Goal: Download file/media

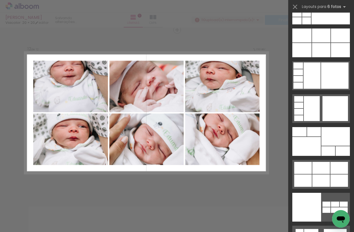
scroll to position [17219, 0]
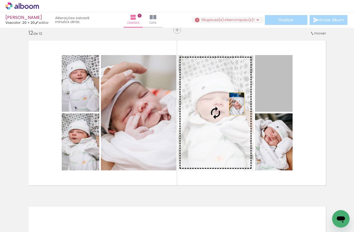
drag, startPoint x: 280, startPoint y: 93, endPoint x: 230, endPoint y: 110, distance: 52.6
click at [0, 0] on slot at bounding box center [0, 0] width 0 height 0
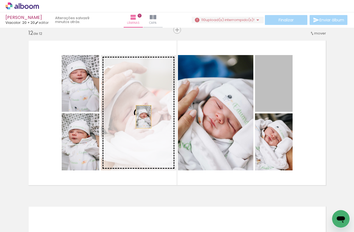
drag, startPoint x: 280, startPoint y: 92, endPoint x: 141, endPoint y: 117, distance: 140.7
click at [0, 0] on slot at bounding box center [0, 0] width 0 height 0
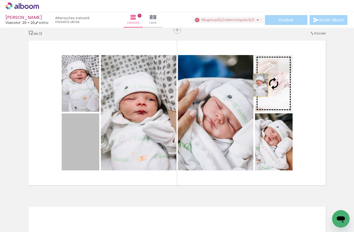
drag, startPoint x: 83, startPoint y: 153, endPoint x: 260, endPoint y: 85, distance: 189.8
click at [0, 0] on slot at bounding box center [0, 0] width 0 height 0
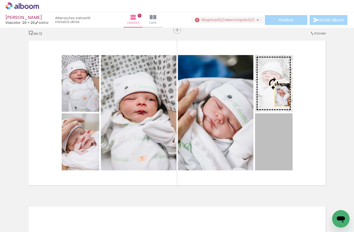
drag, startPoint x: 279, startPoint y: 151, endPoint x: 278, endPoint y: 89, distance: 62.8
click at [0, 0] on slot at bounding box center [0, 0] width 0 height 0
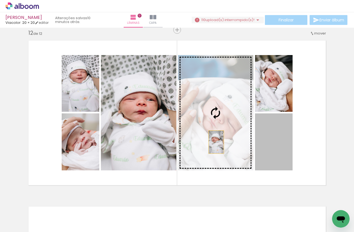
drag, startPoint x: 277, startPoint y: 150, endPoint x: 160, endPoint y: 132, distance: 118.3
click at [0, 0] on slot at bounding box center [0, 0] width 0 height 0
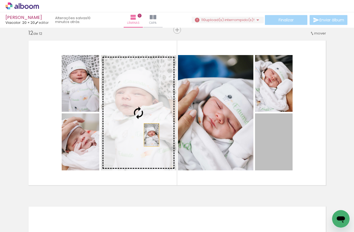
drag, startPoint x: 271, startPoint y: 147, endPoint x: 148, endPoint y: 134, distance: 123.2
click at [0, 0] on slot at bounding box center [0, 0] width 0 height 0
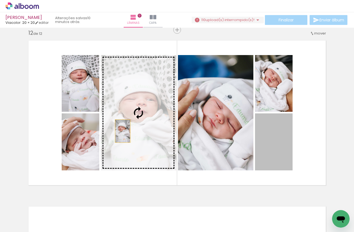
drag, startPoint x: 269, startPoint y: 151, endPoint x: 122, endPoint y: 131, distance: 148.0
click at [0, 0] on slot at bounding box center [0, 0] width 0 height 0
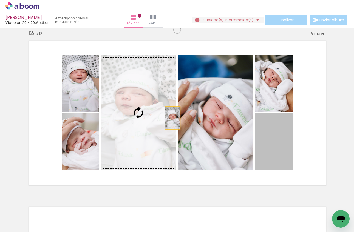
drag, startPoint x: 274, startPoint y: 148, endPoint x: 158, endPoint y: 117, distance: 120.4
click at [0, 0] on slot at bounding box center [0, 0] width 0 height 0
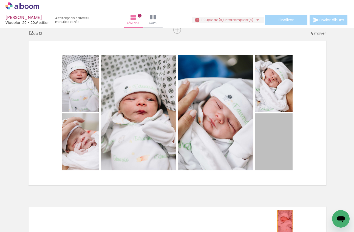
drag, startPoint x: 285, startPoint y: 148, endPoint x: 285, endPoint y: 222, distance: 73.5
click at [285, 222] on quentale-workspace at bounding box center [177, 116] width 354 height 232
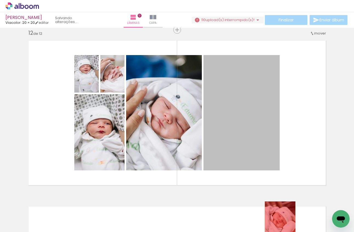
drag, startPoint x: 243, startPoint y: 129, endPoint x: 280, endPoint y: 225, distance: 102.4
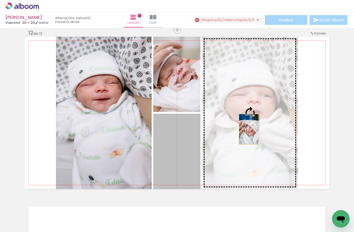
drag, startPoint x: 185, startPoint y: 164, endPoint x: 249, endPoint y: 129, distance: 72.3
click at [0, 0] on slot at bounding box center [0, 0] width 0 height 0
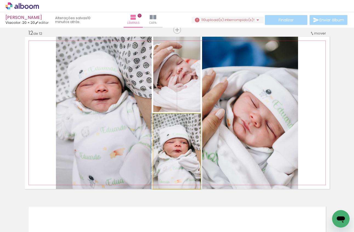
drag, startPoint x: 186, startPoint y: 163, endPoint x: 183, endPoint y: 92, distance: 71.0
click at [0, 0] on slot at bounding box center [0, 0] width 0 height 0
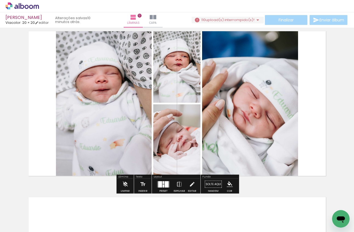
scroll to position [1840, 0]
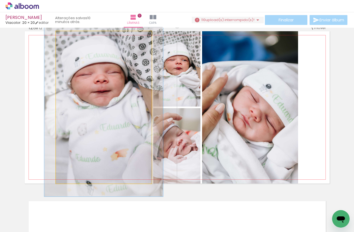
drag, startPoint x: 69, startPoint y: 37, endPoint x: 72, endPoint y: 38, distance: 3.3
type paper-slider "117"
click at [72, 38] on div at bounding box center [71, 37] width 5 height 5
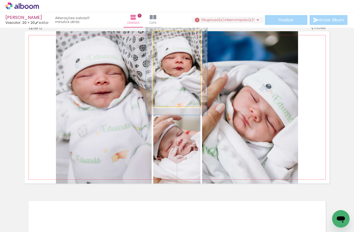
drag, startPoint x: 166, startPoint y: 37, endPoint x: 171, endPoint y: 37, distance: 4.1
type paper-slider "122"
click at [171, 37] on div at bounding box center [170, 37] width 5 height 5
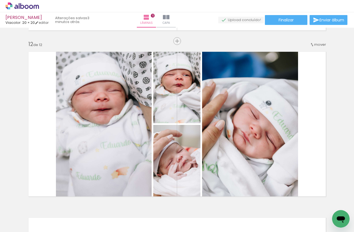
scroll to position [1812, 0]
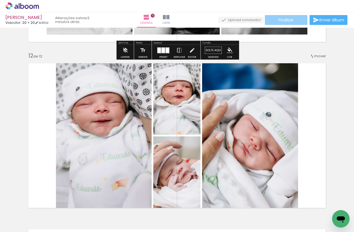
click at [286, 22] on span "Finalizar" at bounding box center [286, 20] width 15 height 4
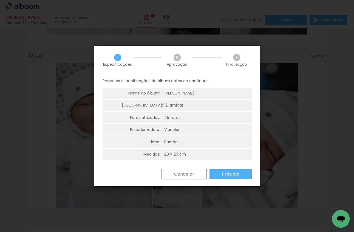
click at [0, 0] on slot "Próximo" at bounding box center [0, 0] width 0 height 0
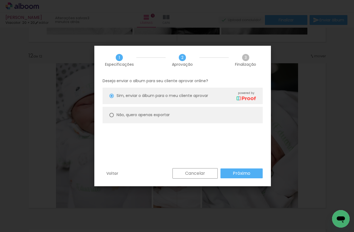
click at [0, 0] on slot "Não, quero apenas exportar" at bounding box center [0, 0] width 0 height 0
type paper-radio-button "on"
click at [0, 0] on slot "Próximo" at bounding box center [0, 0] width 0 height 0
type input "Alta, 300 DPI"
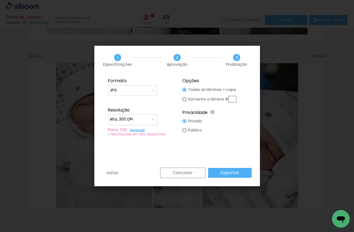
click at [0, 0] on slot "Exportar" at bounding box center [0, 0] width 0 height 0
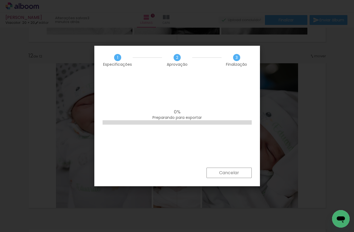
click at [340, 219] on icon "Abrir janela de mensagens" at bounding box center [341, 220] width 8 height 7
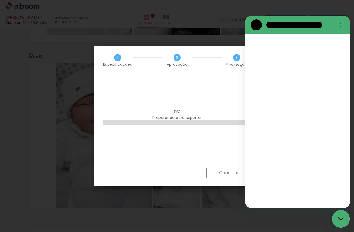
scroll to position [0, 0]
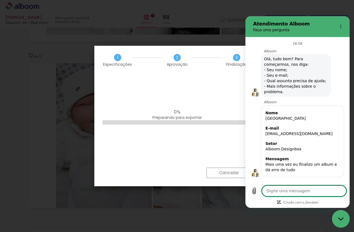
type textarea "x"
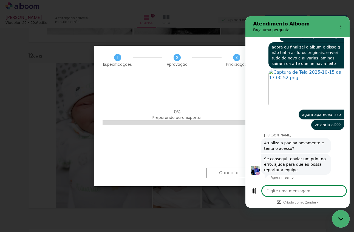
type textarea "e"
type textarea "x"
type textarea "eu"
type textarea "x"
type textarea "eu"
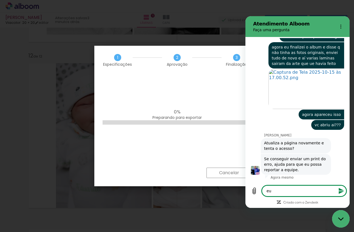
type textarea "x"
type textarea "eu s"
type textarea "x"
type textarea "eu so"
type textarea "x"
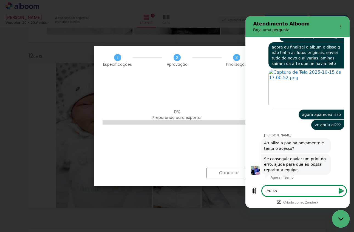
type textarea "eu so"
type textarea "x"
type textarea "eu so q"
type textarea "x"
type textarea "eu so qu"
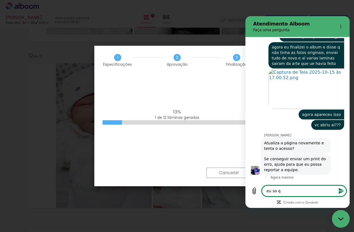
type textarea "x"
type textarea "eu so que"
type textarea "x"
type textarea "eu so quer"
type textarea "x"
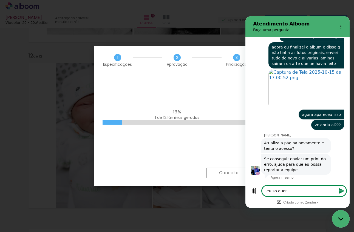
type textarea "eu so queri"
type textarea "x"
type textarea "eu so queria"
type textarea "x"
type textarea "eu so queria"
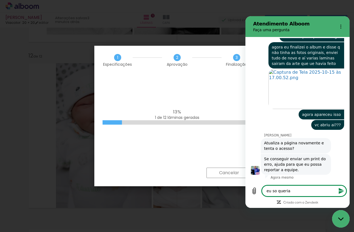
type textarea "x"
type textarea "eu so queria e"
type textarea "x"
type textarea "eu so queria en"
type textarea "x"
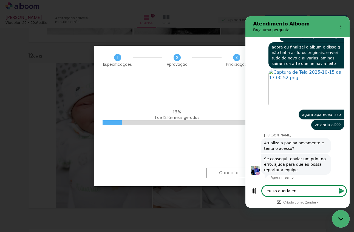
type textarea "eu so queria ent"
type textarea "x"
type textarea "eu so queria ente"
type textarea "x"
type textarea "eu so queria enten"
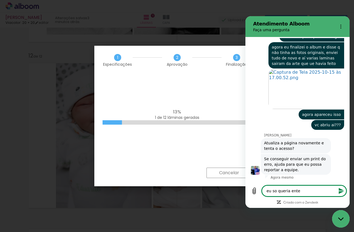
type textarea "x"
type textarea "eu so queria entend"
type textarea "x"
type textarea "eu so queria entende"
type textarea "x"
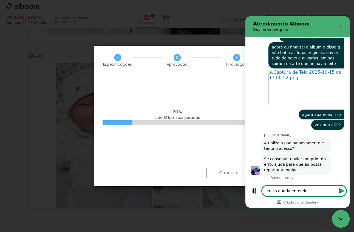
type textarea "eu so queria entender"
type textarea "x"
type textarea "eu so queria entender"
type textarea "x"
type textarea "eu so queria entender s"
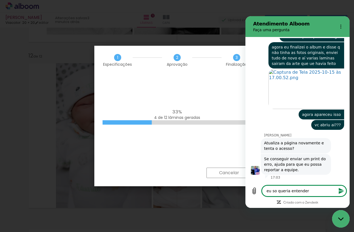
type textarea "x"
type textarea "eu so queria entender se"
type textarea "x"
type textarea "eu so queria entender se"
type textarea "x"
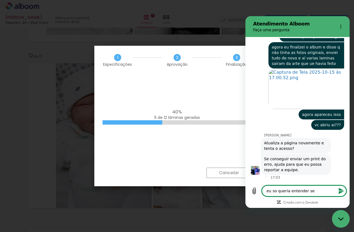
type textarea "eu so queria entender se e"
type textarea "x"
type textarea "eu so queria entender se e"
type textarea "x"
type textarea "eu so queria entender se e u"
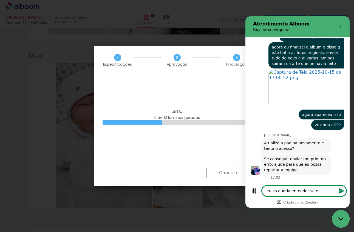
type textarea "x"
type textarea "eu so queria entender se e um"
type textarea "x"
type textarea "eu so queria entender se e um"
type textarea "x"
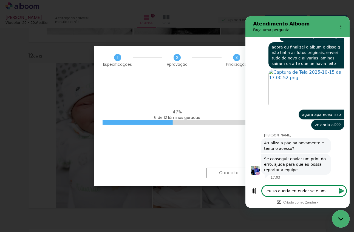
type textarea "eu so queria entender se e um p"
type textarea "x"
type textarea "eu so queria entender se e um pr"
type textarea "x"
type textarea "eu so queria entender se e um pro"
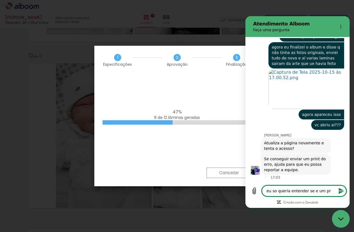
type textarea "x"
type textarea "eu so queria entender se e um prob"
type textarea "x"
type textarea "eu so queria entender se e um probl"
type textarea "x"
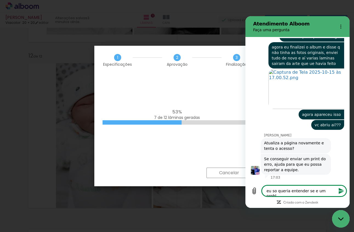
type textarea "eu so queria entender se e um proble"
type textarea "x"
type textarea "eu so queria entender se e um problem"
type textarea "x"
type textarea "eu so queria entender se e um problema"
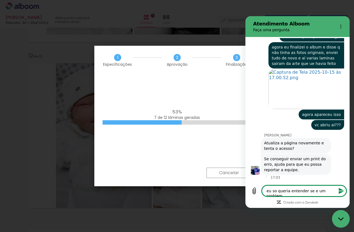
type textarea "x"
type textarea "eu so queria entender se e um problema"
type textarea "x"
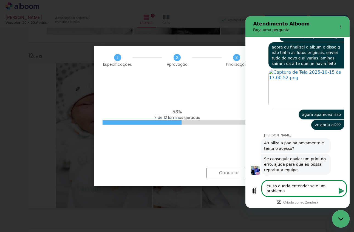
type textarea "eu so queria entender se e um problema c"
type textarea "x"
type textarea "eu so queria entender se e um problema co"
type textarea "x"
type textarea "eu so queria entender se e um problema com"
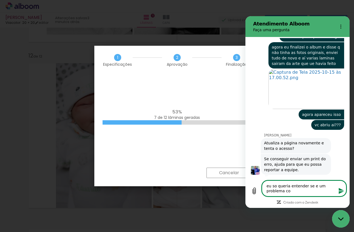
type textarea "x"
type textarea "eu so queria entender se e um problema com"
type textarea "x"
type textarea "eu so queria entender se e um problema com m"
type textarea "x"
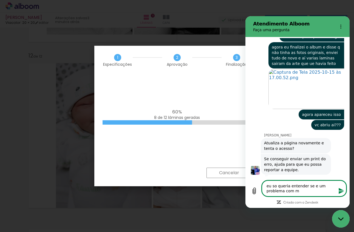
type textarea "eu so queria entender se e um problema com me"
type textarea "x"
type textarea "eu so queria entender se e um problema com meu"
type textarea "x"
type textarea "eu so queria entender se e um problema com meu"
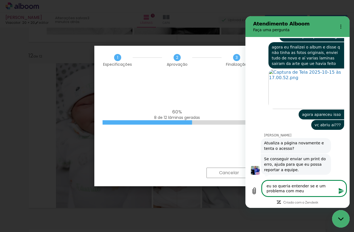
type textarea "x"
type textarea "eu so queria entender se e um problema com meu c"
type textarea "x"
type textarea "eu so queria entender se e um problema com meu co"
type textarea "x"
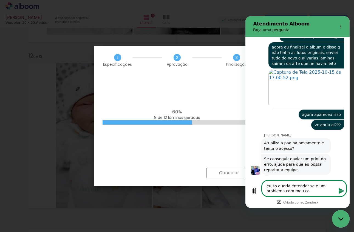
type textarea "eu so queria entender se e um problema com meu com"
type textarea "x"
type textarea "eu so queria entender se e um problema com meu comp"
type textarea "x"
type textarea "eu so queria entender se e um problema com meu compu"
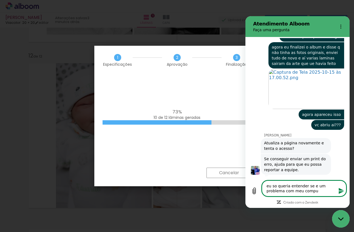
type textarea "x"
type textarea "eu so queria entender se e um problema com meu comput"
type textarea "x"
type textarea "eu so queria entender se e um problema com meu computa"
type textarea "x"
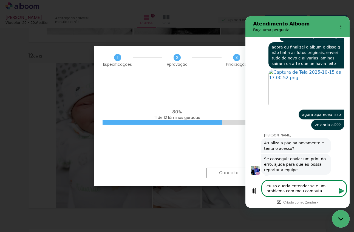
type textarea "eu so queria entender se e um problema com meu computad"
type textarea "x"
type textarea "eu so queria entender se e um problema com meu computado"
type textarea "x"
type textarea "eu so queria entender se e um problema com meu computador"
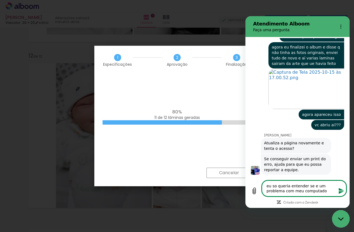
type textarea "x"
type textarea "eu so queria entender se e um problema com meu computador,"
type textarea "x"
type textarea "eu so queria entender se e um problema com meu computador,"
type textarea "x"
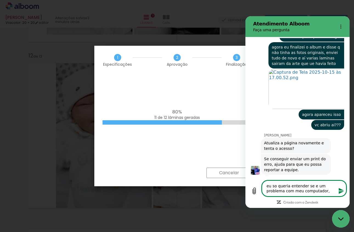
type textarea "eu so queria entender se e um problema com meu computador, p"
type textarea "x"
type textarea "eu so queria entender se e um problema com meu computador, pq"
type textarea "x"
type textarea "eu so queria entender se e um problema com meu computador, pq"
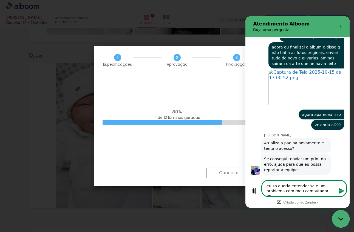
type textarea "x"
type textarea "eu so queria entender se e um problema com meu computador, pq n"
type textarea "x"
type textarea "eu so queria entender se e um problema com meu computador, pq na"
type textarea "x"
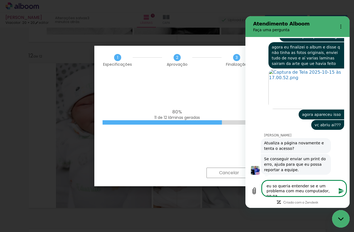
type textarea "eu so queria entender se e um problema com meu computador, pq nao"
type textarea "x"
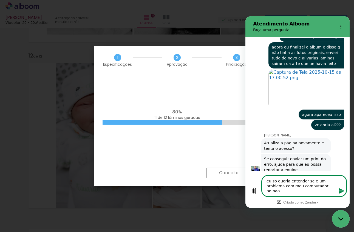
type textarea "eu so queria entender se e um problema com meu computador, pq não"
type textarea "x"
type textarea "eu so queria entender se e um problema com meu computador, pq não gt"
type textarea "x"
type textarea "eu so queria entender se e um problema com meu computador, pq não gte"
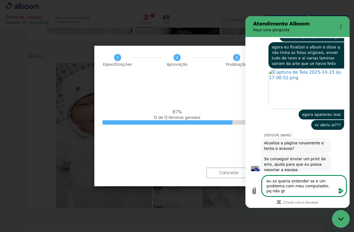
type textarea "x"
type textarea "eu so queria entender se e um problema com meu computador, pq não gtem"
type textarea "x"
type textarea "eu so queria entender se e um problema com meu computador, pq não gtem"
type textarea "x"
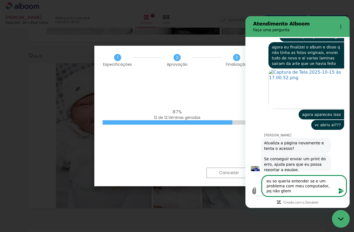
type textarea "eu so queria entender se e um problema com meu computador, pq não gtem c"
type textarea "x"
type textarea "eu so queria entender se e um problema com meu computador, pq não gtem co"
type textarea "x"
type textarea "eu so queria entender se e um problema com meu computador, pq não gtem con"
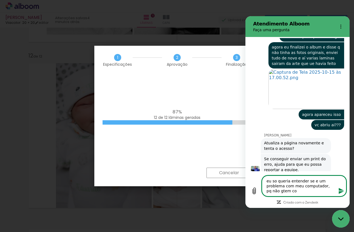
type textarea "x"
type textarea "eu so queria entender se e um problema com meu computador, pq não gtem cond"
type textarea "x"
type textarea "eu so queria entender se e um problema com meu computador, pq não gtem condi"
type textarea "x"
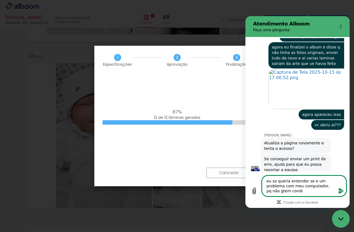
type textarea "eu so queria entender se e um problema com meu computador, pq não gtem condi'"
type textarea "x"
type textarea "eu so queria entender se e um problema com meu computador, pq não gtem condiç"
type textarea "x"
type textarea "eu so queria entender se e um problema com meu computador, pq não gtem condiça"
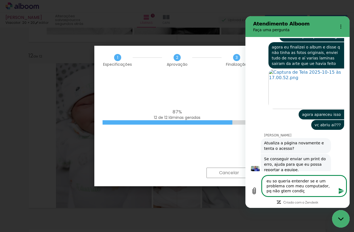
type textarea "x"
type textarea "eu so queria entender se e um problema com meu computador, pq não gtem condiçao"
type textarea "x"
type textarea "eu so queria entender se e um problema com meu computador, pq não gtem condiçao"
type textarea "x"
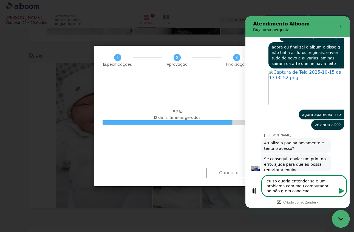
type textarea "eu so queria entender se e um problema com meu computador, pq não gtem condiçao…"
type textarea "x"
type textarea "eu so queria entender se e um problema com meu computador, pq não gtem condiçao…"
type textarea "x"
type textarea "eu so queria entender se e um problema com meu computador, pq não gtem condiçao…"
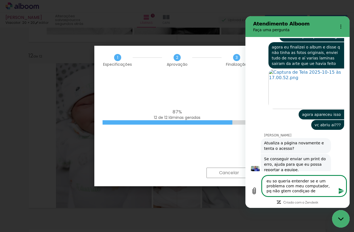
type textarea "x"
type textarea "eu so queria entender se e um problema com meu computador, pq não gtem condiçao…"
type textarea "x"
type textarea "eu so queria entender se e um problema com meu computador, pq não gtem condiçao…"
type textarea "x"
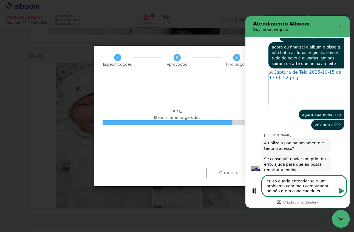
type textarea "eu so queria entender se e um problema com meu computador, pq não gtem condiçao…"
type textarea "x"
type textarea "eu so queria entender se e um problema com meu computador, pq não gtem condiçao…"
type textarea "x"
type textarea "eu so queria entender se e um problema com meu computador, pq não gtem condiçao…"
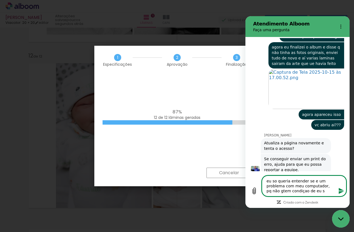
type textarea "x"
type textarea "eu so queria entender se e um problema com meu computador, pq não gtem condiçao…"
type textarea "x"
type textarea "eu so queria entender se e um problema com meu computador, pq não gtem condiçao…"
type textarea "x"
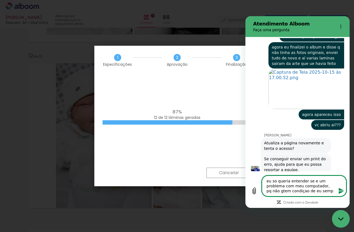
type textarea "eu so queria entender se e um problema com meu computador, pq não gtem condiçao…"
type textarea "x"
type textarea "eu so queria entender se e um problema com meu computador, pq não gtem condiçao…"
type textarea "x"
type textarea "eu so queria entender se e um problema com meu computador, pq não gtem condiçao…"
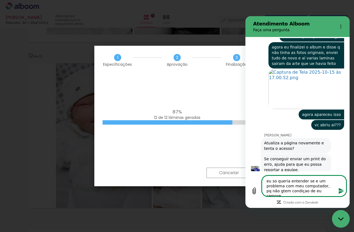
type textarea "x"
type textarea "eu so queria entender se e um problema com meu computador, pq não gtem condiçao…"
type textarea "x"
type textarea "eu so queria entender se e um problema com meu computador, pq não gtem condiçao…"
type textarea "x"
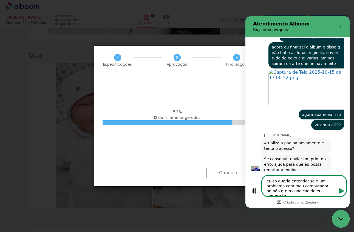
type textarea "eu so queria entender se e um problema com meu computador, pq não gtem condiçao…"
type textarea "x"
type textarea "eu so queria entender se e um problema com meu computador, pq não gtem condiçao…"
type textarea "x"
type textarea "eu so queria entender se e um problema com meu computador, pq não gtem condiçao…"
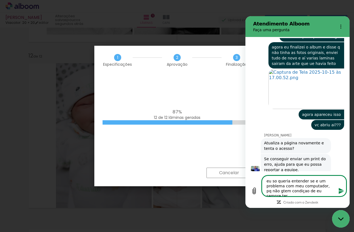
type textarea "x"
type textarea "eu so queria entender se e um problema com meu computador, pq não gtem condiçao…"
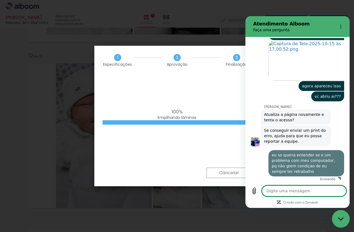
scroll to position [273, 0]
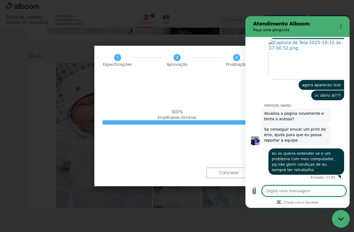
click at [209, 76] on div "100% Empilhando lâminas" at bounding box center [177, 121] width 166 height 93
click at [340, 219] on icon "Fechar janela de mensagens" at bounding box center [340, 218] width 5 height 3
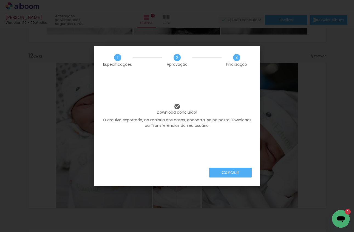
scroll to position [0, 0]
click at [240, 168] on paper-button "Concluir" at bounding box center [230, 173] width 42 height 10
